Goal: Information Seeking & Learning: Compare options

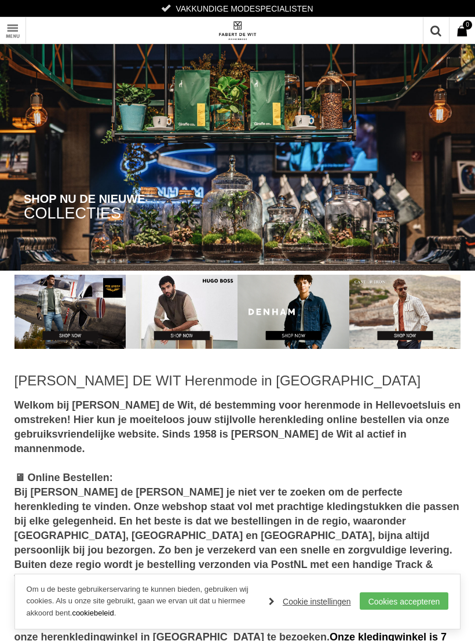
click at [19, 30] on link "Toon menu" at bounding box center [13, 30] width 26 height 26
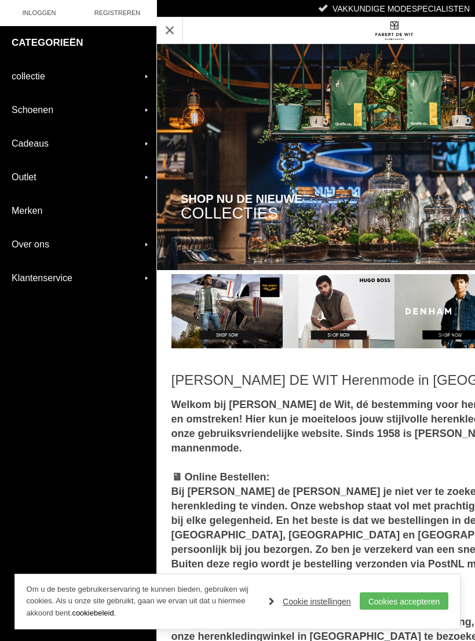
click at [152, 76] on link "collectie" at bounding box center [78, 76] width 156 height 33
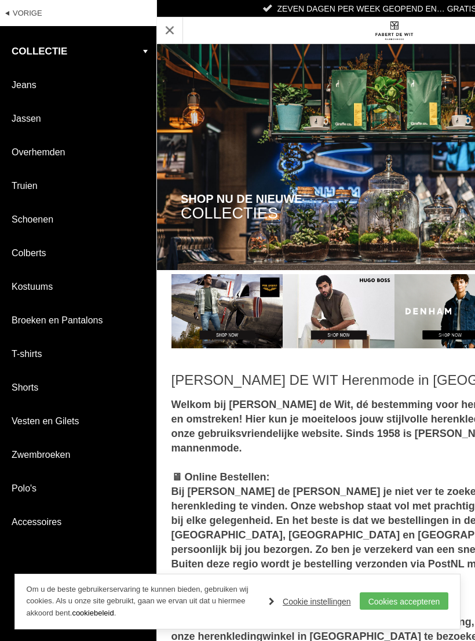
click at [53, 286] on link "Kostuums" at bounding box center [78, 286] width 156 height 33
click at [50, 289] on link "Kostuums" at bounding box center [78, 286] width 156 height 33
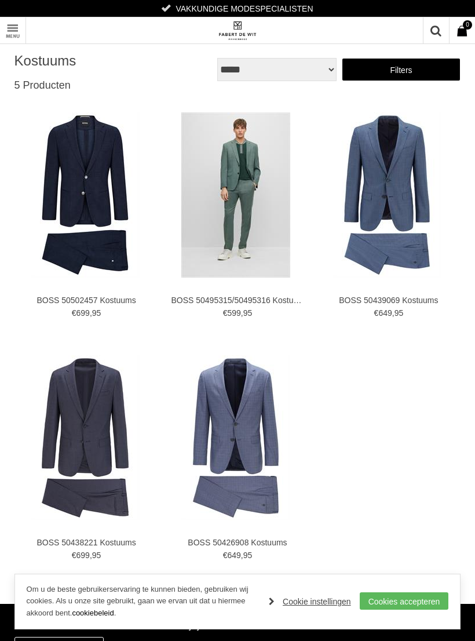
click at [0, 0] on img at bounding box center [0, 0] width 0 height 0
click at [414, 596] on link "Cookies accepteren" at bounding box center [404, 600] width 89 height 17
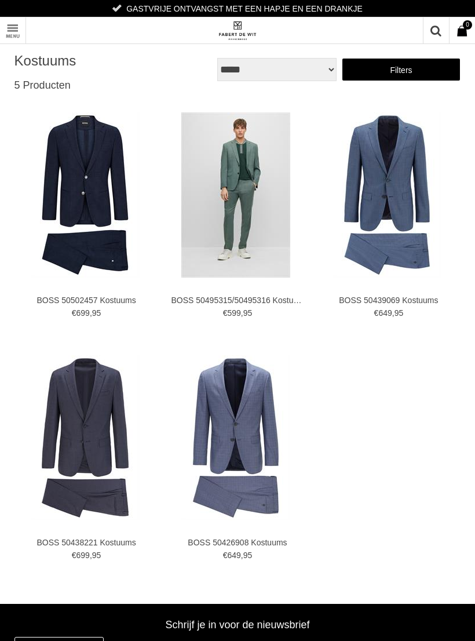
click at [12, 28] on link "Toon menu" at bounding box center [13, 30] width 26 height 26
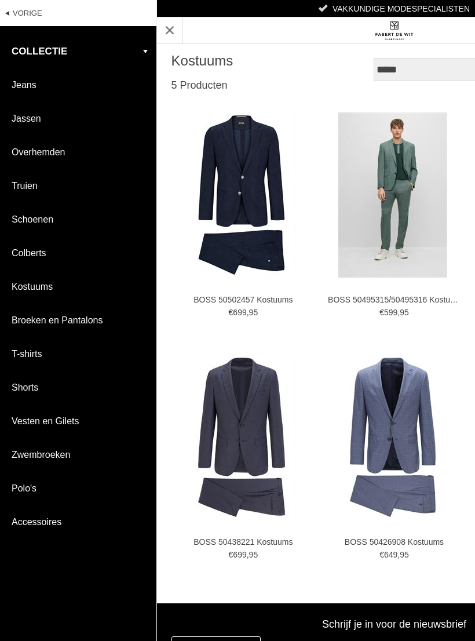
click at [32, 289] on link "Kostuums" at bounding box center [78, 286] width 156 height 33
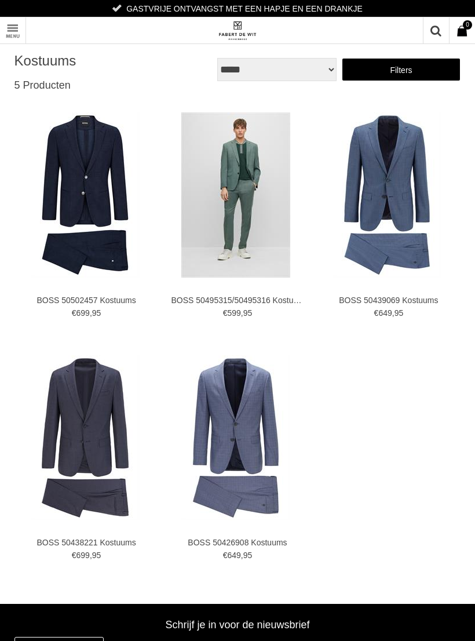
click at [327, 75] on select "**********" at bounding box center [276, 69] width 119 height 23
select select "*"
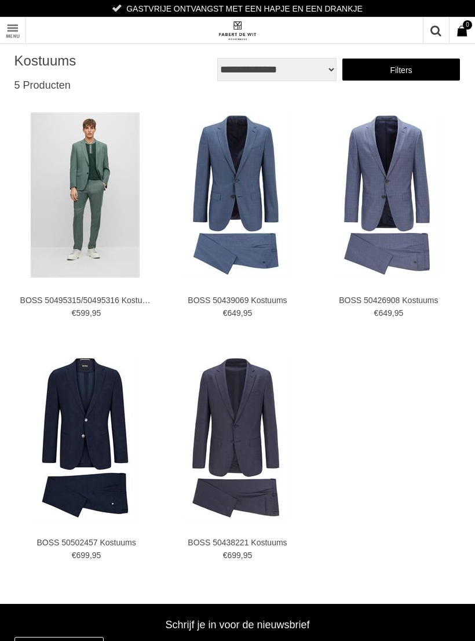
click at [34, 27] on div "****** 0 Artikelen € 0 , 00 Toon menu" at bounding box center [237, 30] width 475 height 27
click at [18, 29] on link "Toon menu" at bounding box center [13, 30] width 26 height 26
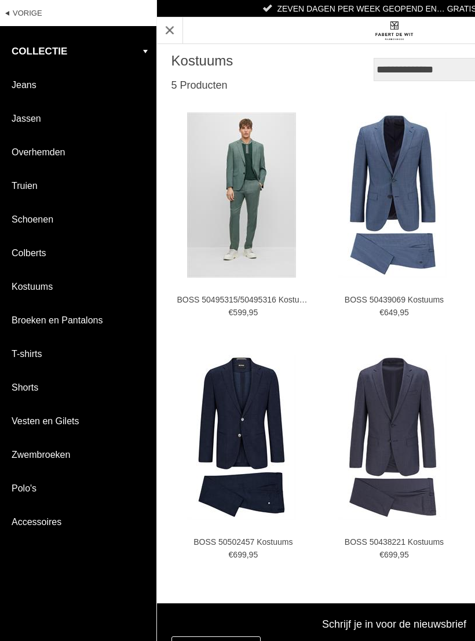
click at [43, 256] on link "Colberts" at bounding box center [78, 252] width 156 height 33
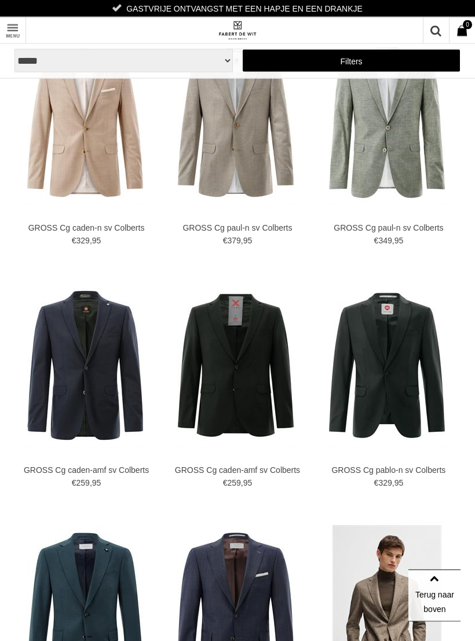
scroll to position [1286, 0]
click at [0, 0] on img at bounding box center [0, 0] width 0 height 0
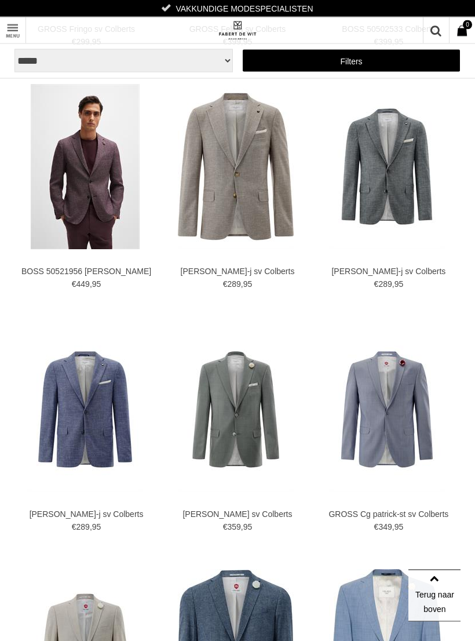
scroll to position [1977, 0]
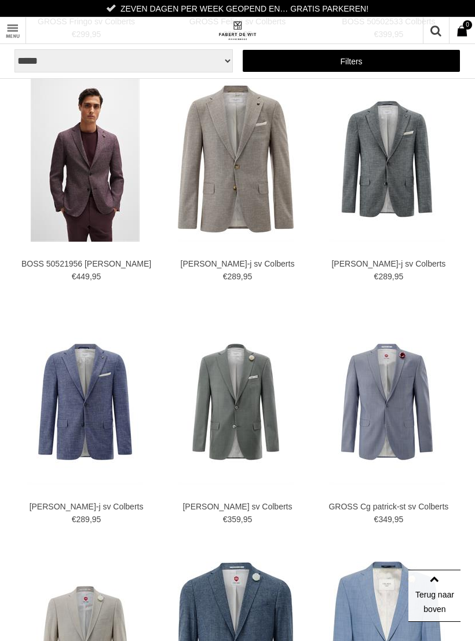
click at [0, 0] on img at bounding box center [0, 0] width 0 height 0
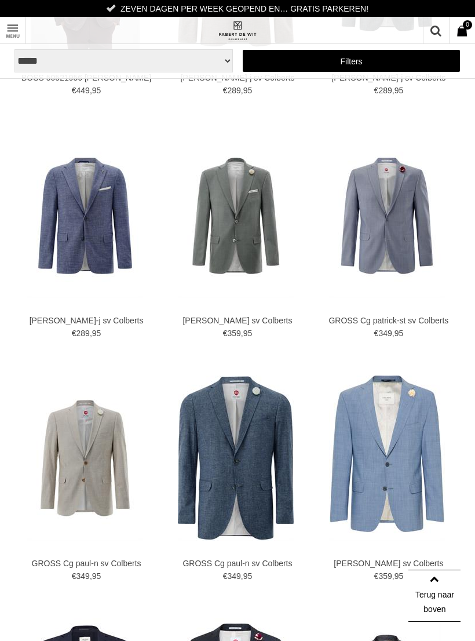
scroll to position [2176, 0]
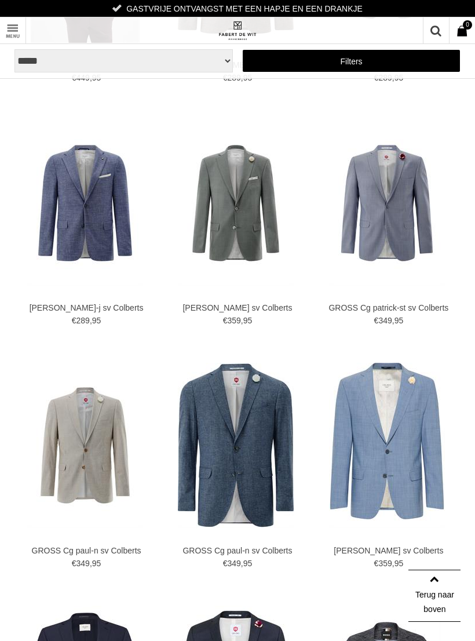
click at [0, 0] on img at bounding box center [0, 0] width 0 height 0
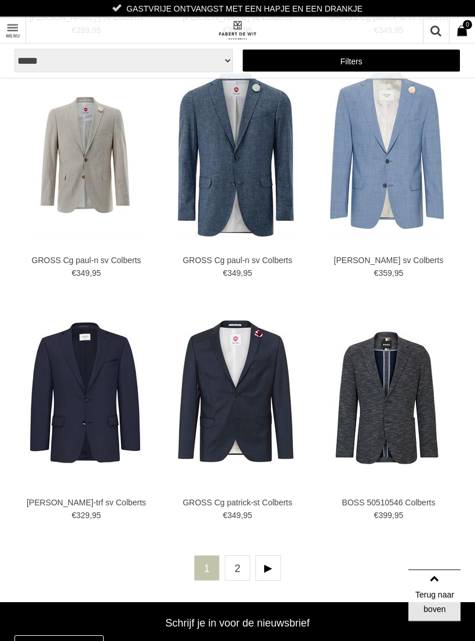
scroll to position [2468, 0]
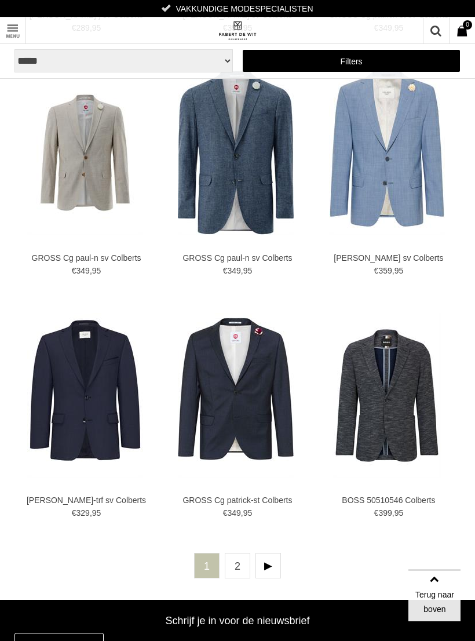
click at [239, 562] on link "2" at bounding box center [238, 566] width 26 height 26
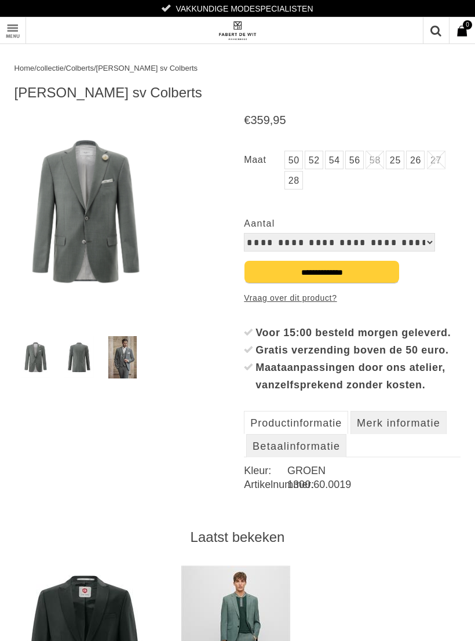
click at [88, 348] on img at bounding box center [79, 357] width 30 height 42
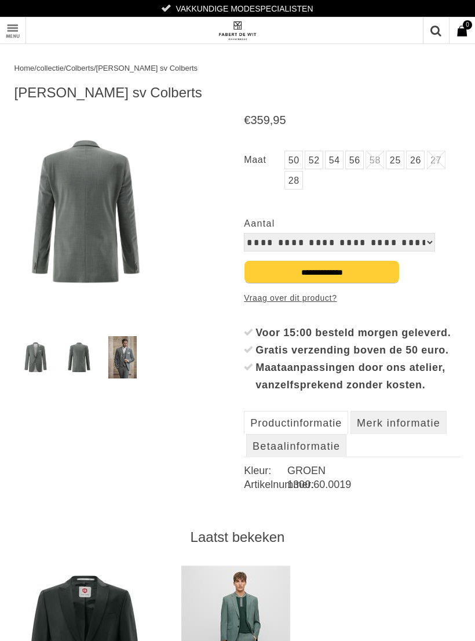
click at [132, 352] on img at bounding box center [123, 357] width 30 height 42
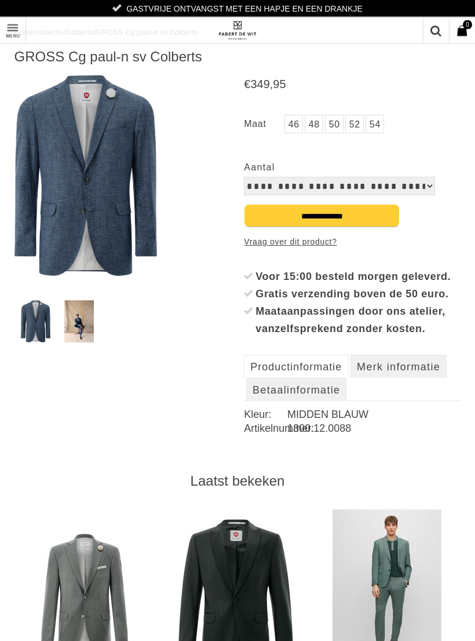
scroll to position [37, 0]
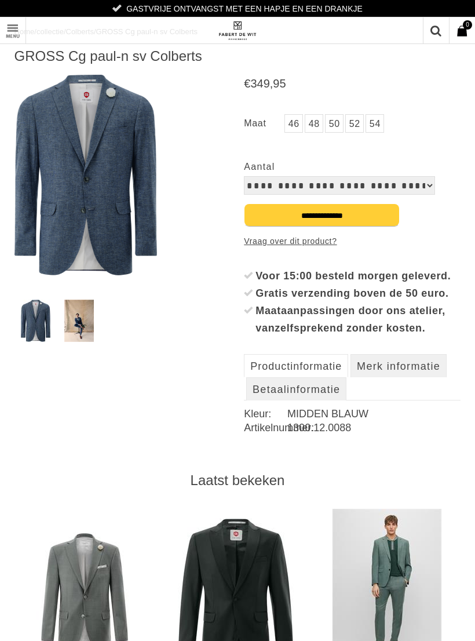
click at [74, 322] on img at bounding box center [79, 321] width 30 height 42
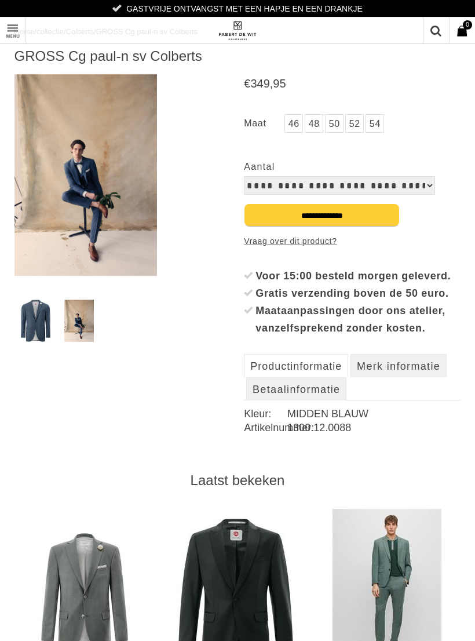
click at [65, 310] on img at bounding box center [79, 321] width 30 height 42
click at [111, 207] on img at bounding box center [85, 175] width 143 height 203
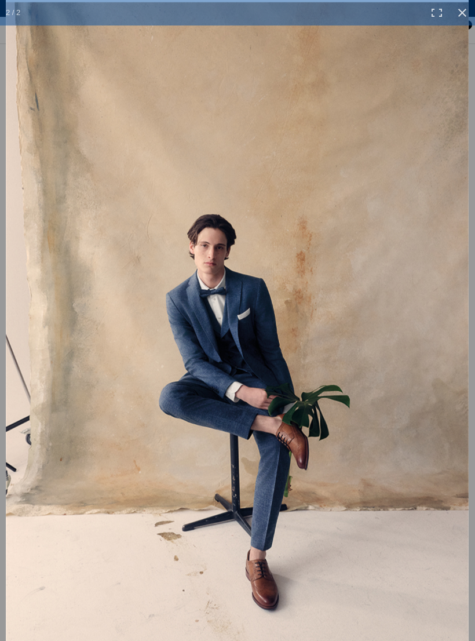
click at [468, 17] on link at bounding box center [463, 13] width 26 height 26
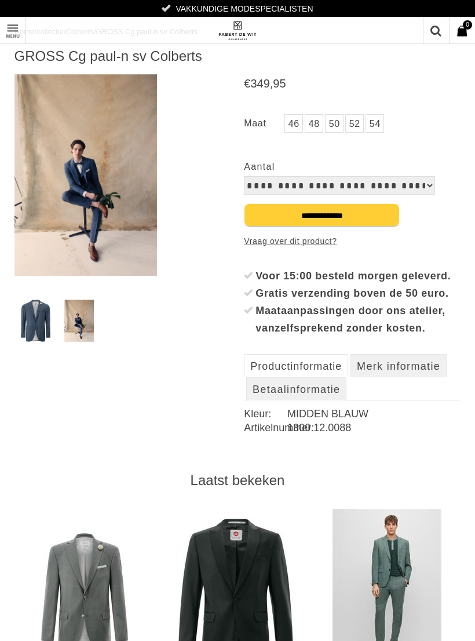
scroll to position [0, 0]
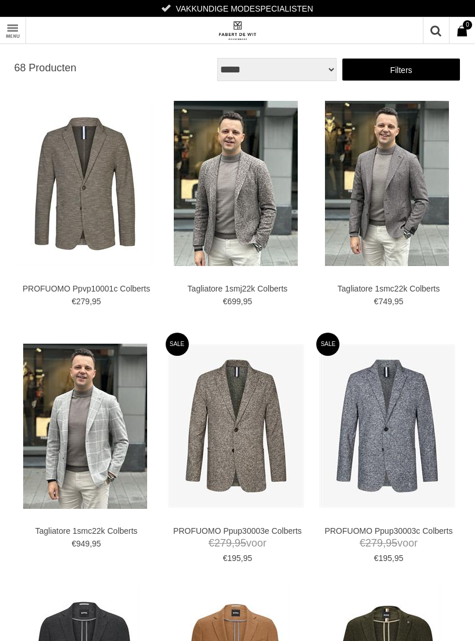
click at [401, 70] on link "Filters" at bounding box center [401, 69] width 119 height 23
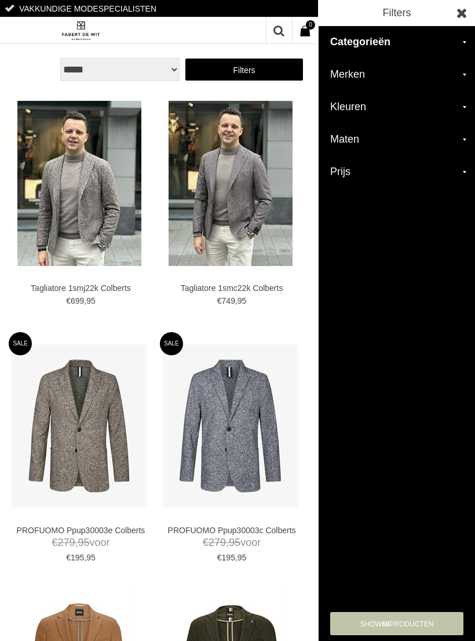
click at [467, 144] on h2 "Maten" at bounding box center [397, 139] width 156 height 32
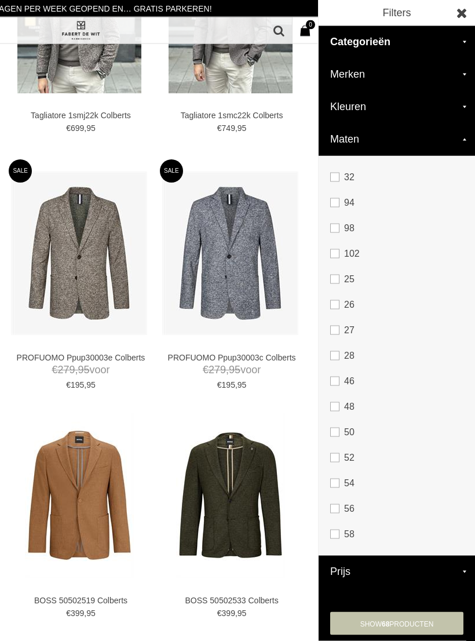
scroll to position [173, 0]
click at [337, 256] on link "102" at bounding box center [396, 254] width 133 height 26
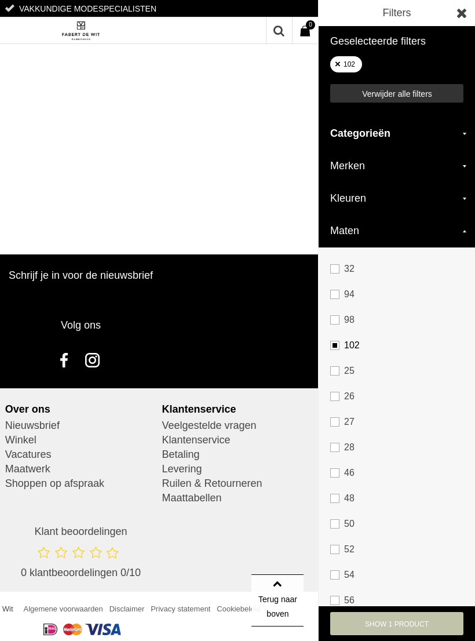
click at [431, 635] on link "show 1 Product" at bounding box center [396, 623] width 133 height 23
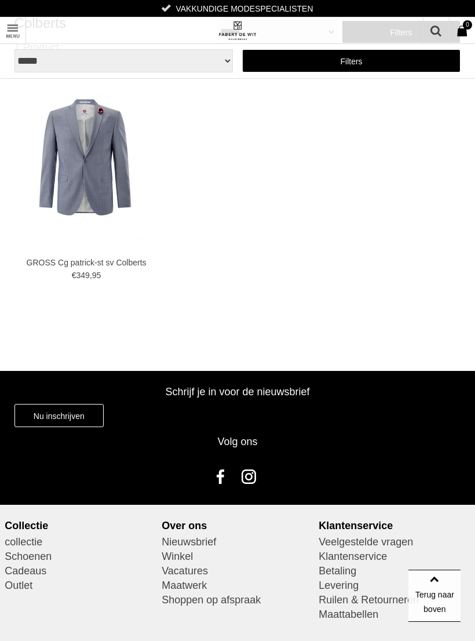
scroll to position [0, 0]
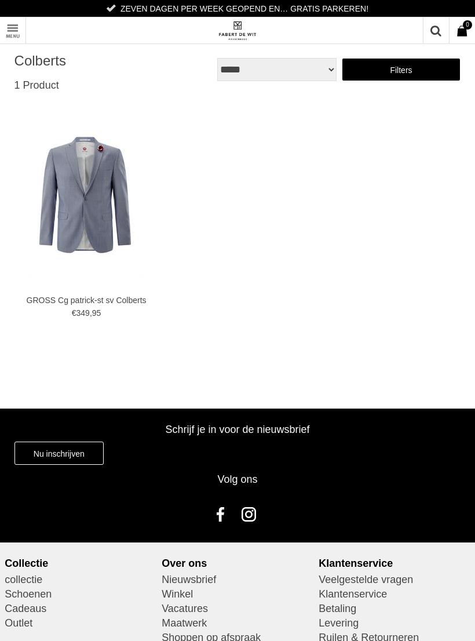
click at [0, 0] on img at bounding box center [0, 0] width 0 height 0
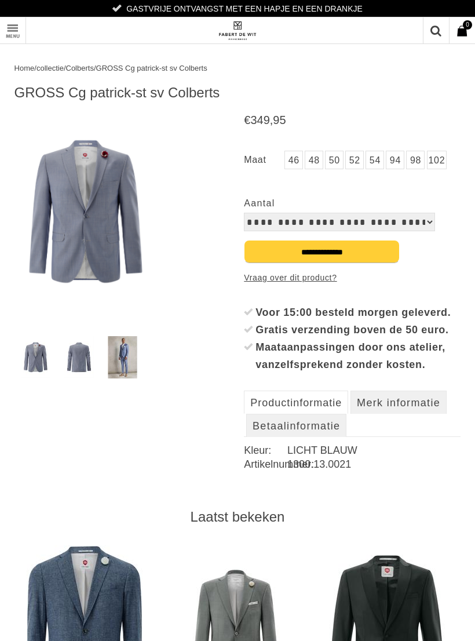
click at [76, 361] on img at bounding box center [79, 357] width 30 height 42
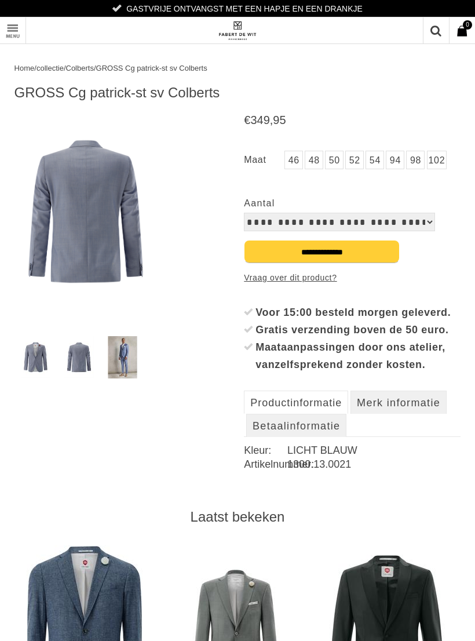
click at [129, 357] on img at bounding box center [123, 357] width 30 height 42
